Goal: Navigation & Orientation: Find specific page/section

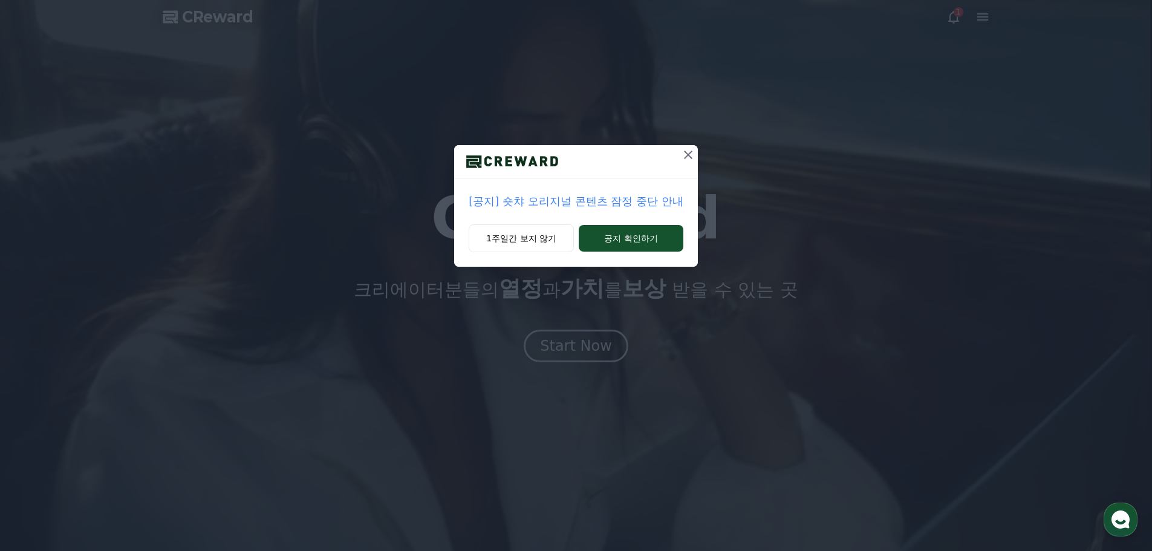
click at [585, 198] on p "[공지] 숏챠 오리지널 콘텐츠 잠정 중단 안내" at bounding box center [575, 201] width 214 height 17
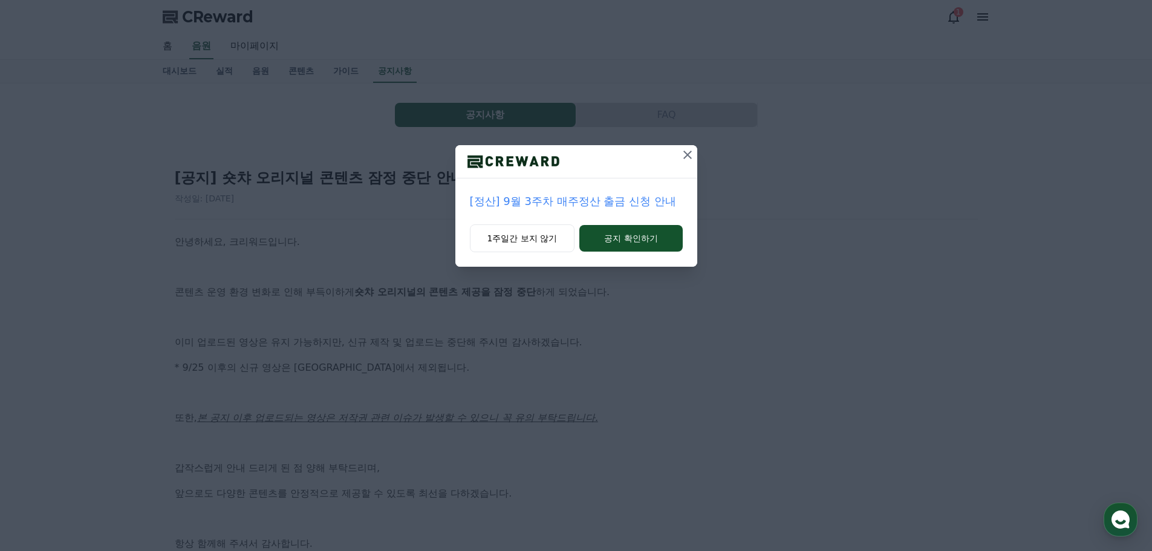
click at [690, 152] on icon at bounding box center [687, 155] width 8 height 8
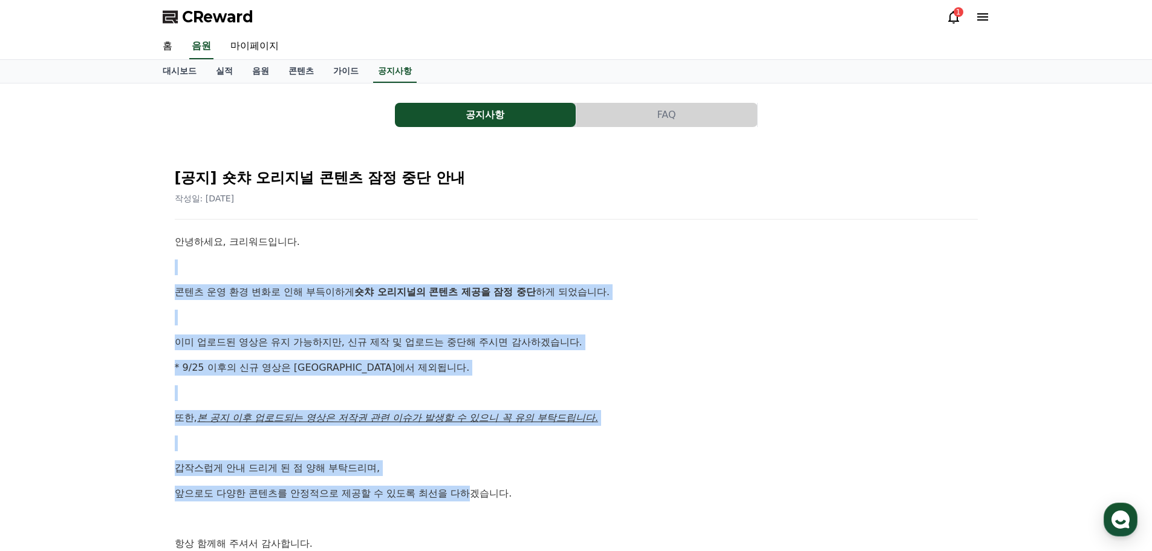
drag, startPoint x: 253, startPoint y: 265, endPoint x: 470, endPoint y: 481, distance: 306.5
click at [470, 481] on div "안녕하세요, 크리워드입니다. 콘텐츠 운영 환경 변화로 인해 부득이하게 숏챠 오리지널의 콘텐츠 제공을 잠정 중단 하게 되었습니다. 이미 업로드된…" at bounding box center [576, 405] width 803 height 342
click at [253, 42] on link "마이페이지" at bounding box center [255, 46] width 68 height 25
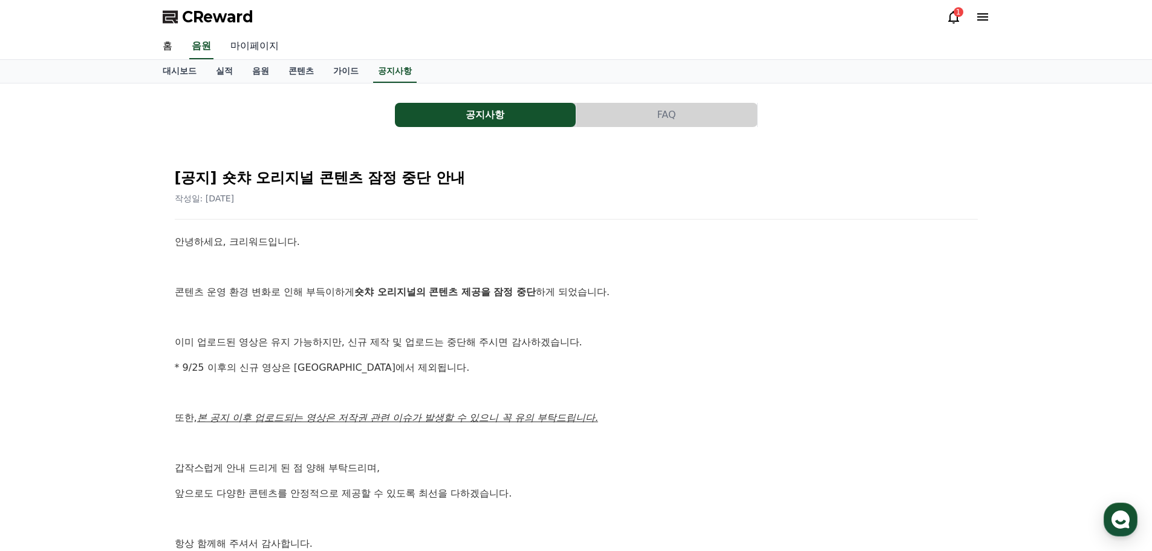
select select "**********"
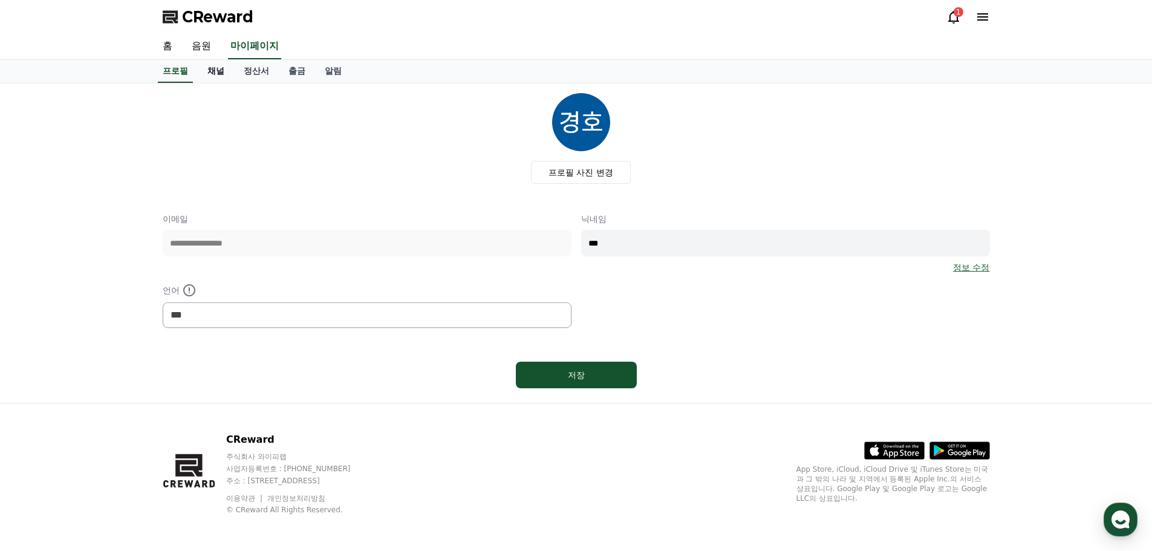
click at [215, 70] on link "채널" at bounding box center [216, 71] width 36 height 23
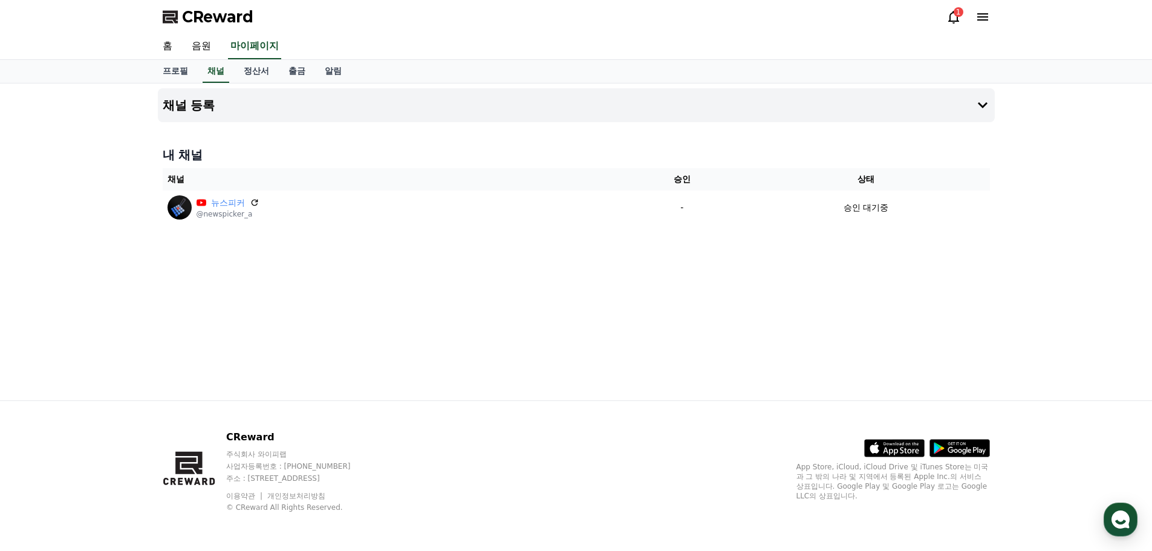
click at [173, 83] on div "채널 등록 내 채널 채널 승인 상태 뉴스피커 @newspicker_a - 승인 대기중" at bounding box center [576, 241] width 846 height 317
click at [177, 74] on link "프로필" at bounding box center [175, 71] width 45 height 23
select select "**********"
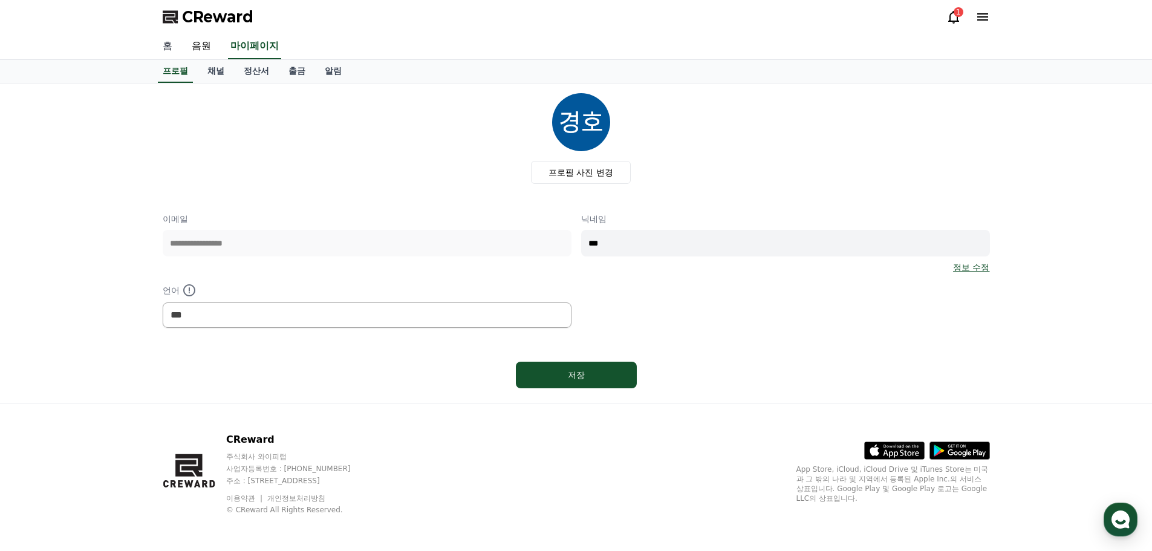
click at [174, 45] on link "홈" at bounding box center [167, 46] width 29 height 25
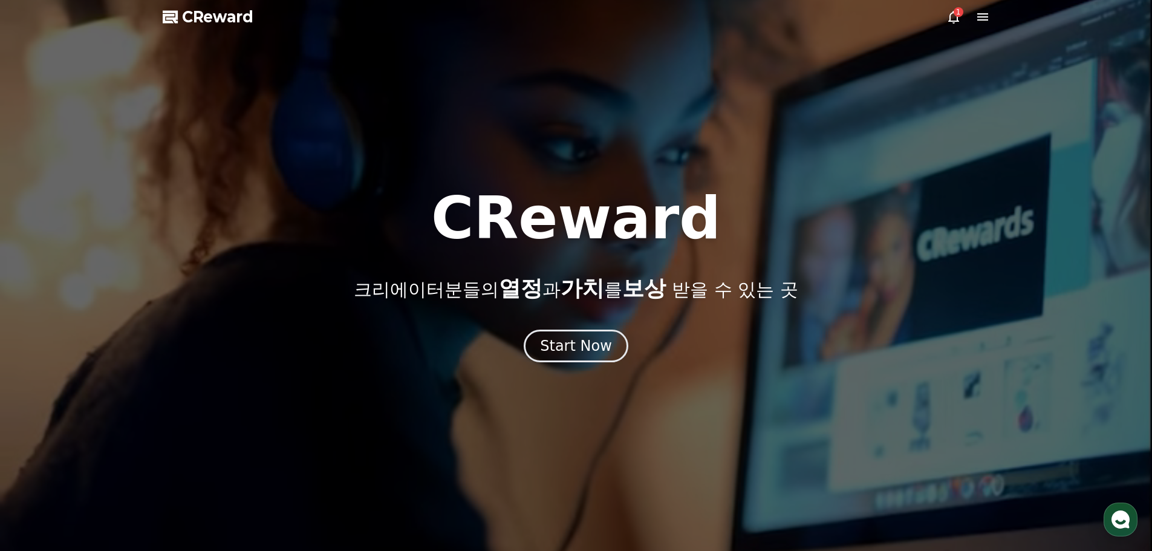
click at [227, 25] on span "CReward" at bounding box center [217, 16] width 71 height 19
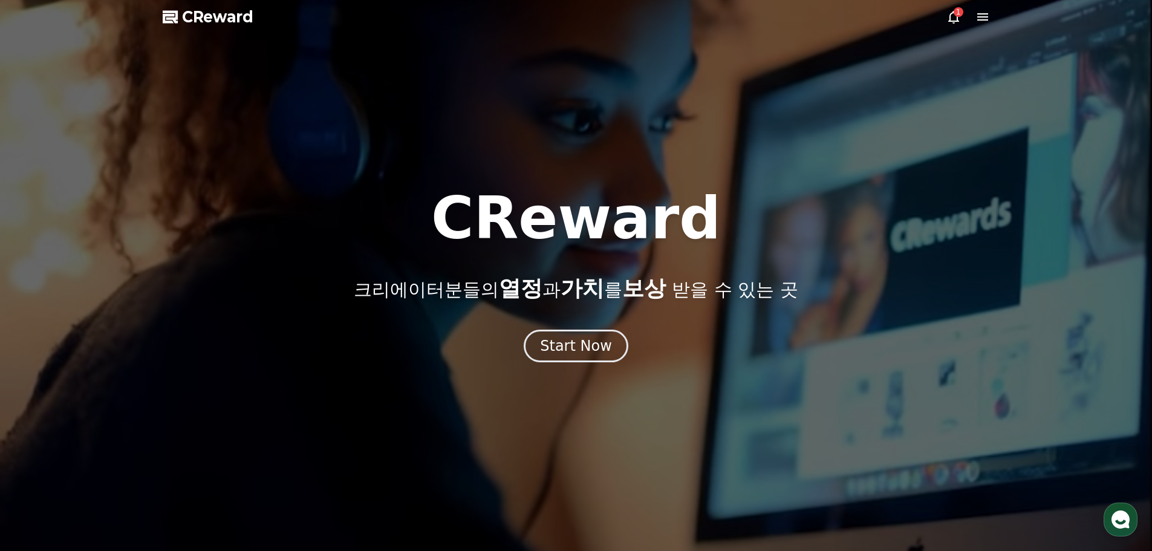
click at [229, 21] on span "CReward" at bounding box center [217, 16] width 71 height 19
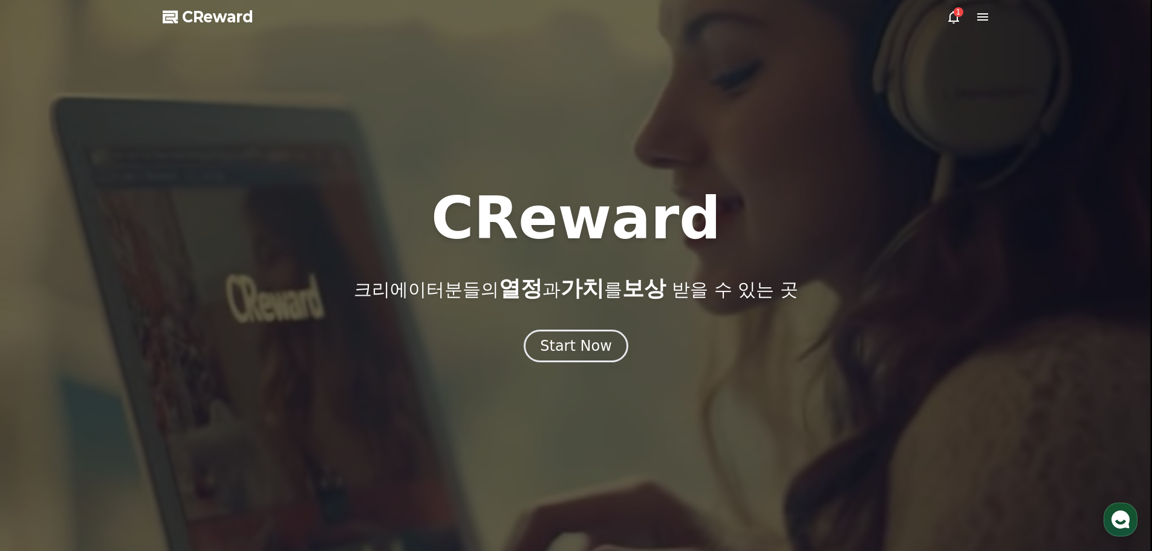
click at [950, 10] on icon at bounding box center [953, 17] width 15 height 15
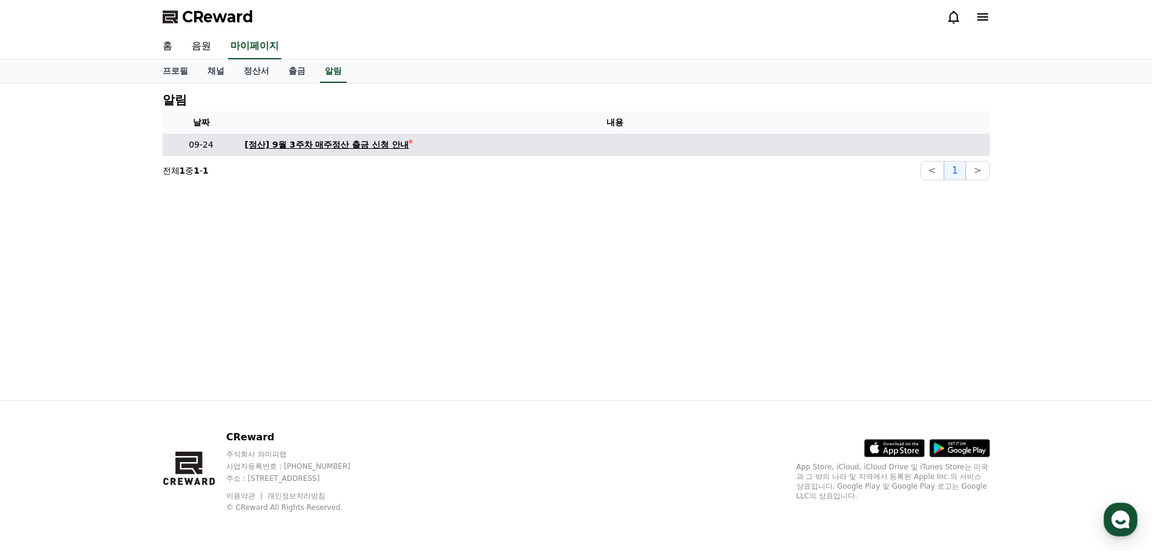
click at [320, 140] on div "[정산] 9월 3주차 매주정산 출금 신청 안내" at bounding box center [327, 144] width 164 height 13
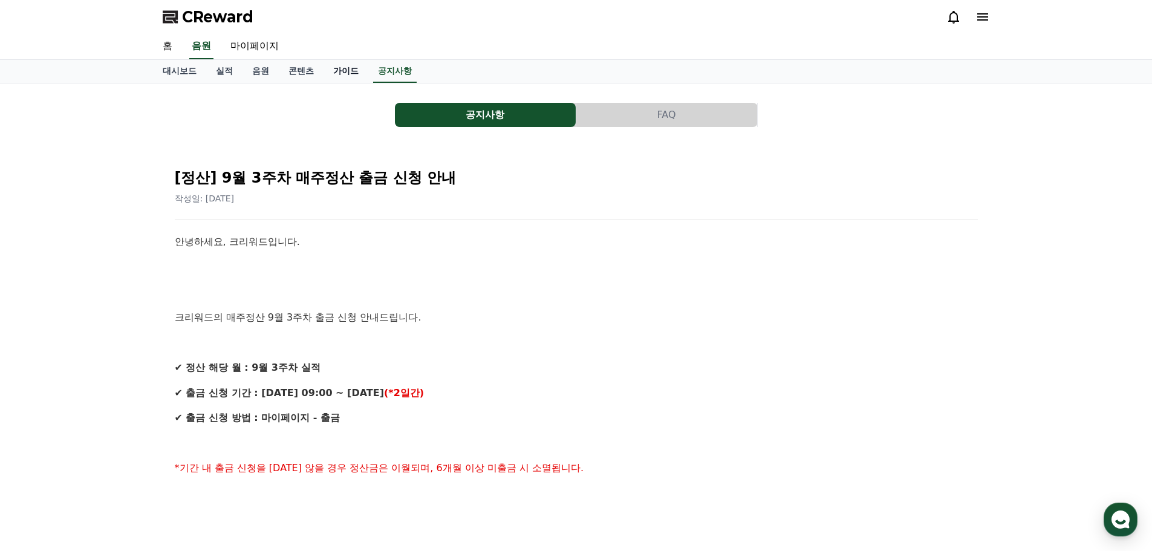
click at [333, 70] on link "가이드" at bounding box center [345, 71] width 45 height 23
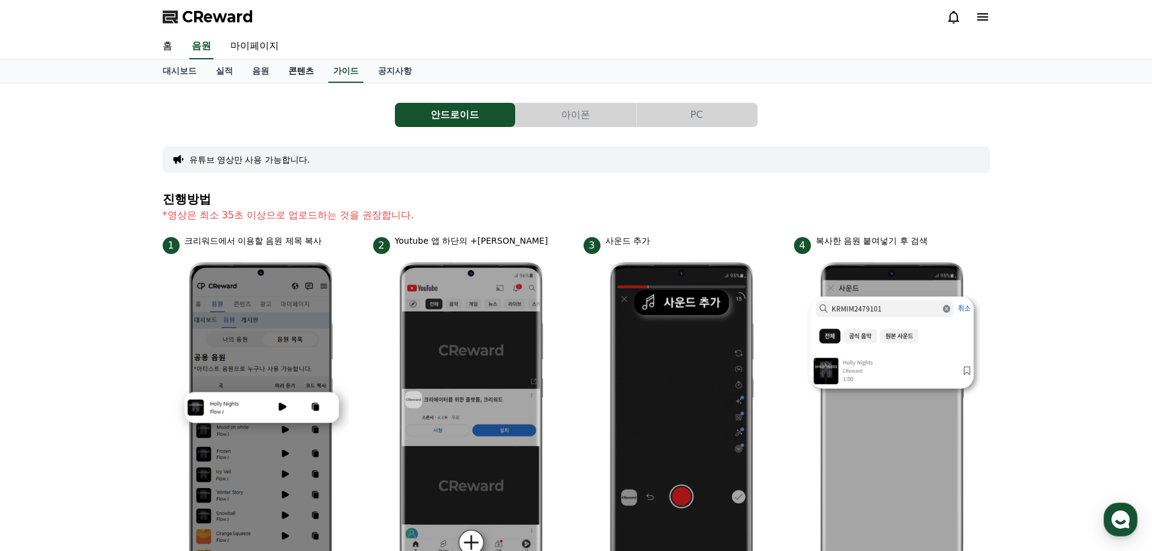
click at [299, 70] on link "콘텐츠" at bounding box center [301, 71] width 45 height 23
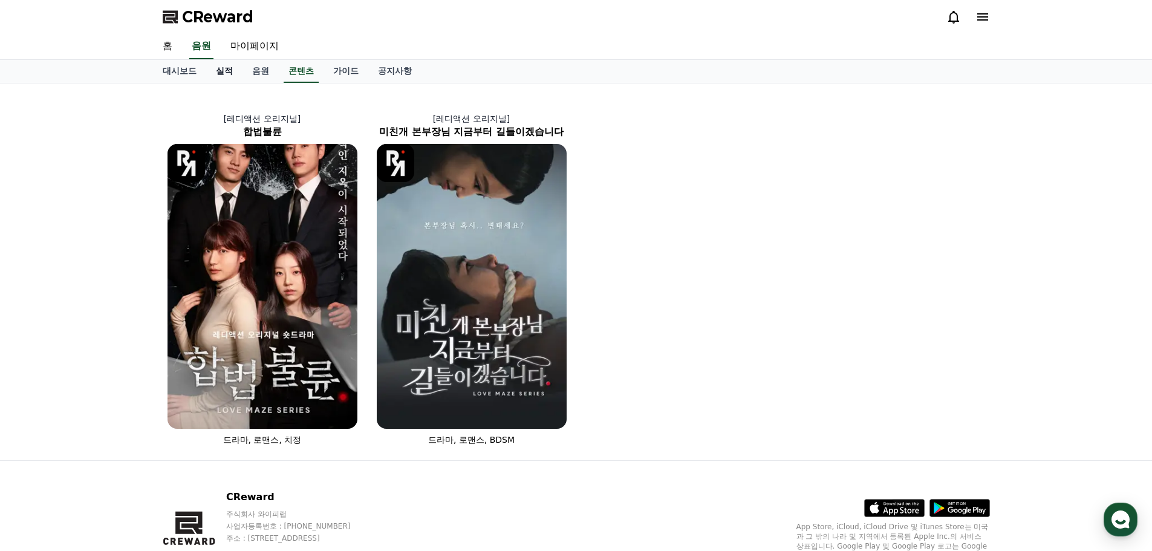
click at [241, 69] on link "실적" at bounding box center [224, 71] width 36 height 23
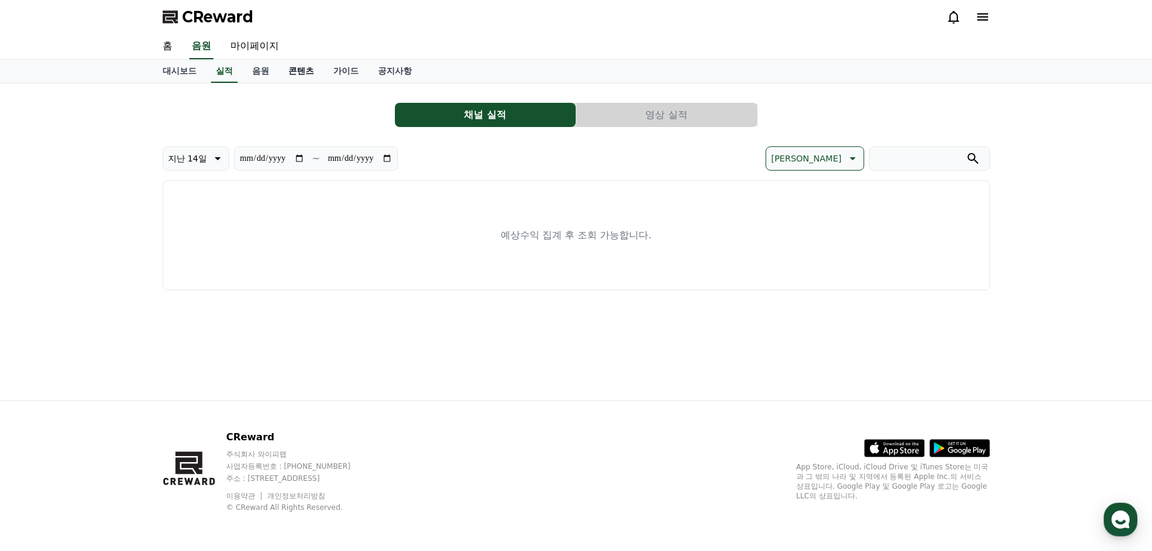
click at [299, 71] on link "콘텐츠" at bounding box center [301, 71] width 45 height 23
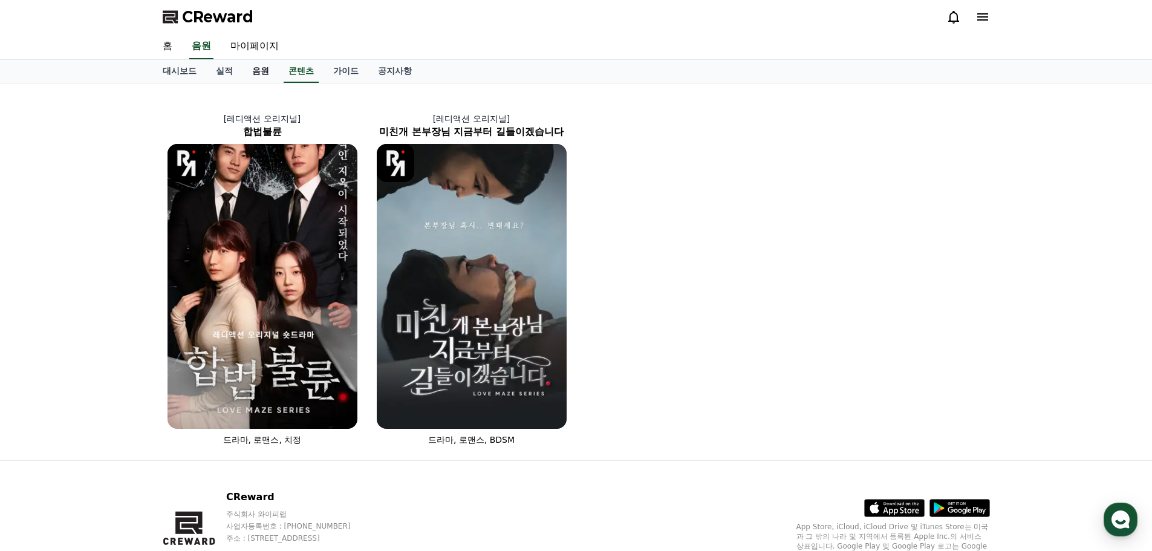
click at [267, 73] on link "음원" at bounding box center [260, 71] width 36 height 23
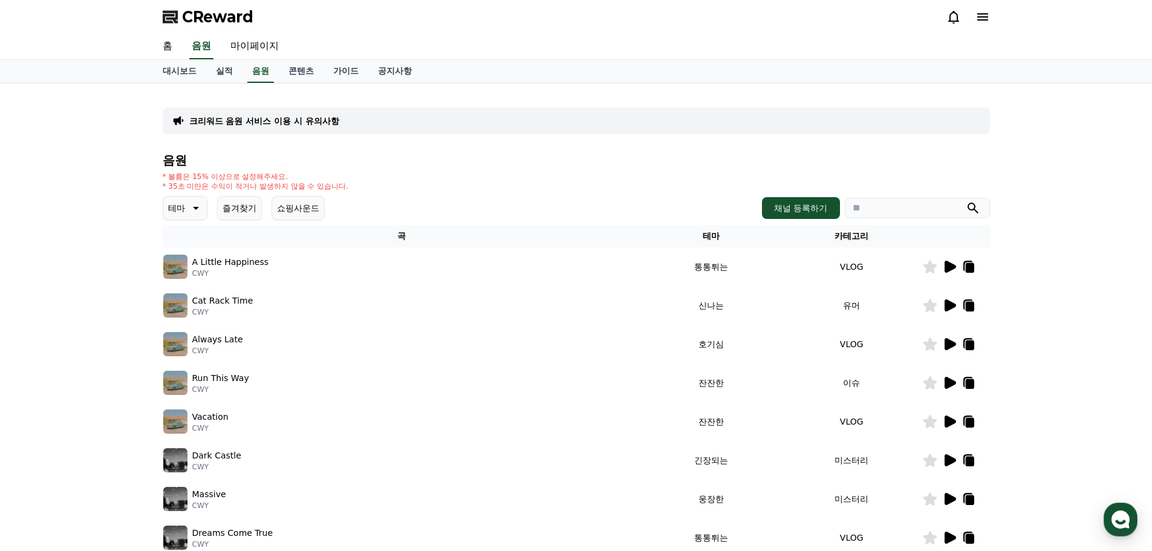
click at [967, 267] on icon at bounding box center [969, 268] width 8 height 10
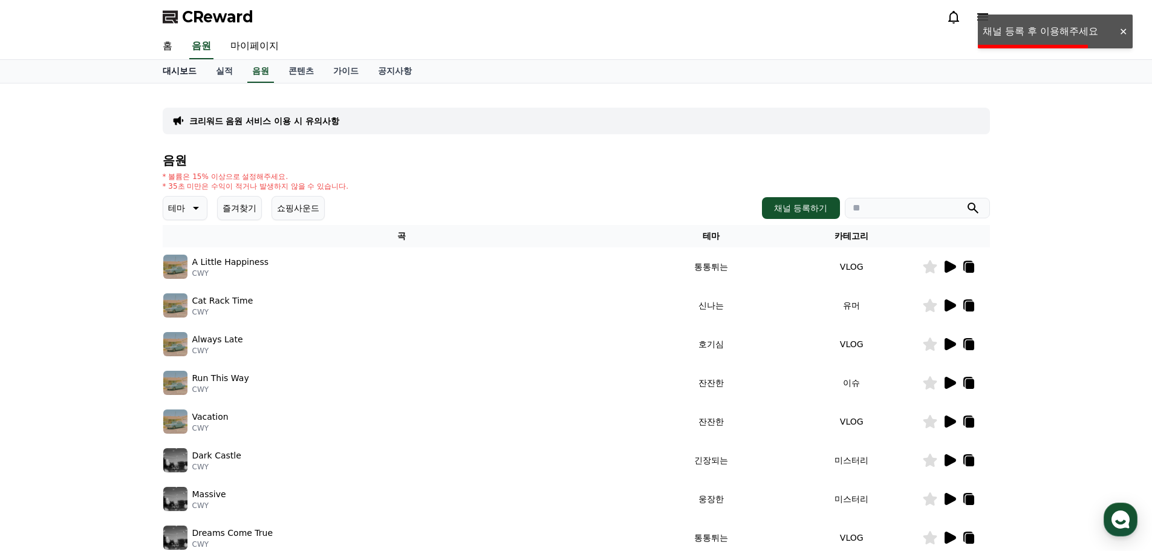
click at [187, 69] on link "대시보드" at bounding box center [179, 71] width 53 height 23
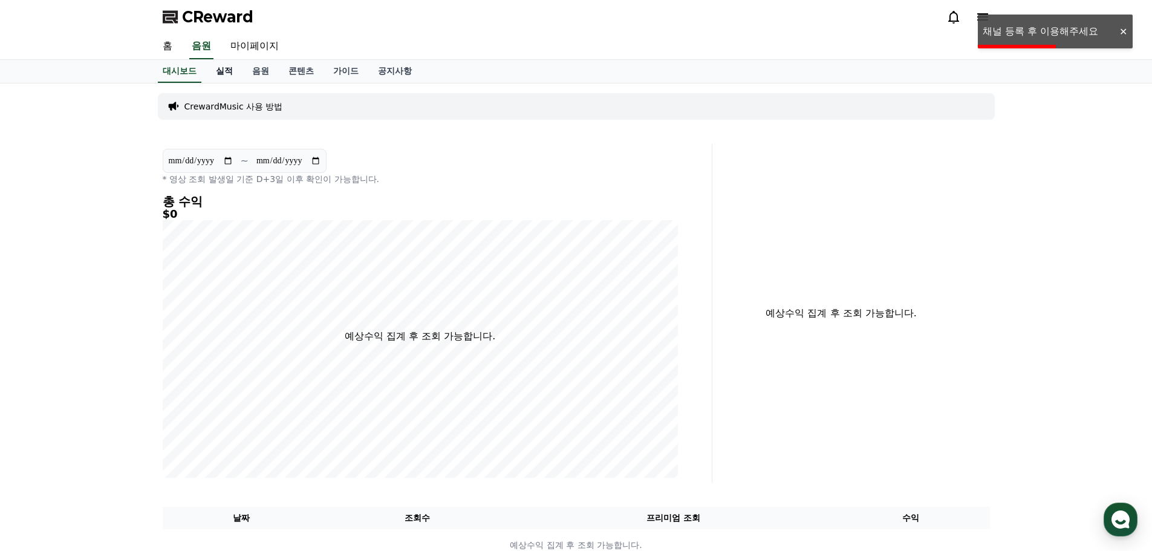
click at [210, 73] on link "실적" at bounding box center [224, 71] width 36 height 23
